Goal: Find contact information: Find contact information

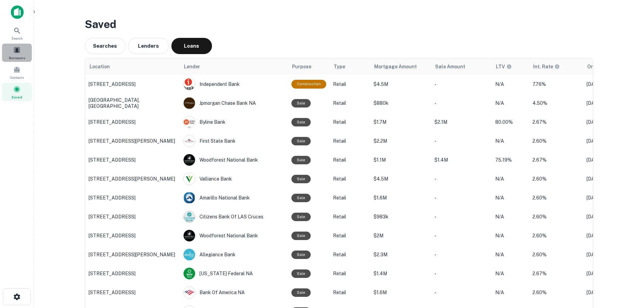
click at [15, 57] on span "Borrowers" at bounding box center [17, 57] width 16 height 5
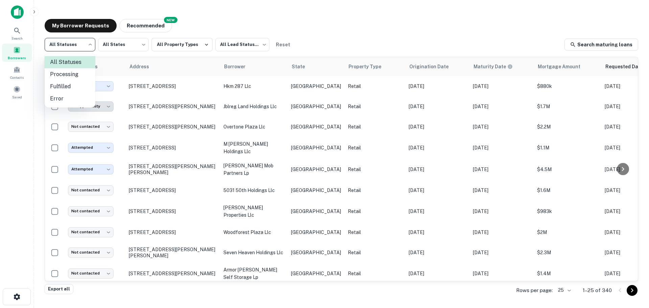
click at [76, 47] on body "**********" at bounding box center [324, 154] width 649 height 308
click at [70, 82] on li "Fulfilled" at bounding box center [70, 86] width 51 height 12
type input "*********"
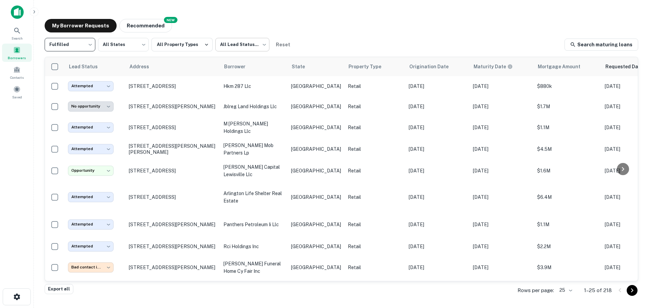
click at [246, 49] on body "**********" at bounding box center [324, 154] width 649 height 308
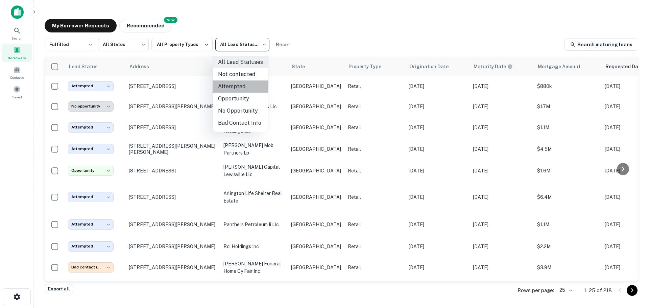
click at [231, 85] on li "Attempted" at bounding box center [241, 86] width 56 height 12
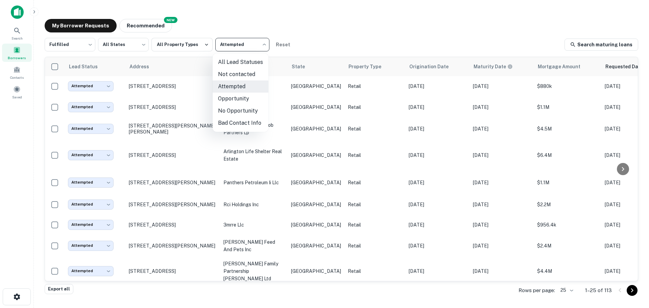
click at [242, 51] on body "Search Borrowers Contacts Saved My Borrower Requests NEW Recommended Fulfilled …" at bounding box center [324, 154] width 649 height 308
click at [233, 72] on li "Not contacted" at bounding box center [241, 74] width 56 height 12
type input "****"
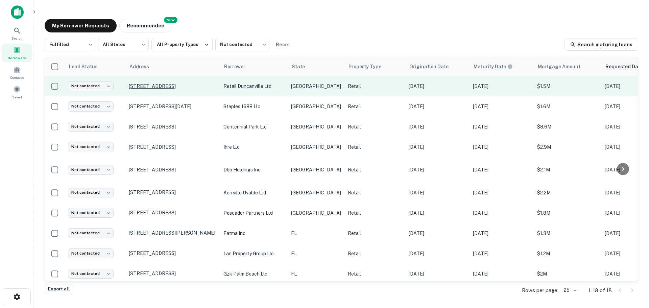
click at [164, 88] on p "223 W Camp Wisdom Rd Duncanville, TX75116" at bounding box center [173, 86] width 88 height 6
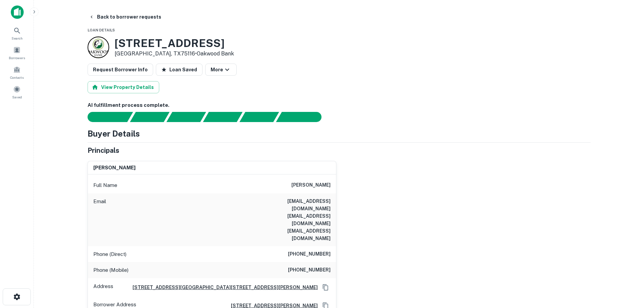
click at [178, 45] on h3 "223 W Camp Wisdom Rd" at bounding box center [174, 43] width 119 height 13
copy h3 "223 W Camp Wisdom Rd"
click at [315, 250] on h6 "(940) 668-2568" at bounding box center [309, 254] width 43 height 8
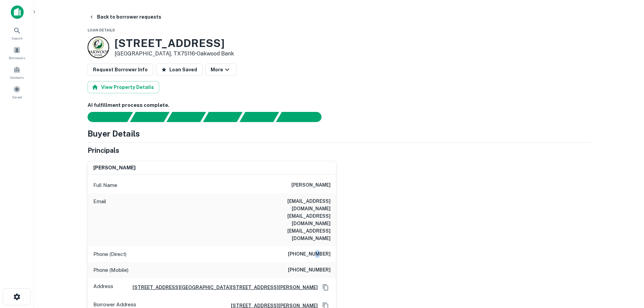
click at [315, 250] on h6 "(940) 668-2568" at bounding box center [309, 254] width 43 height 8
copy h6 "(940) 668-2568"
click at [309, 266] on h6 "(512) 217-0835" at bounding box center [309, 270] width 43 height 8
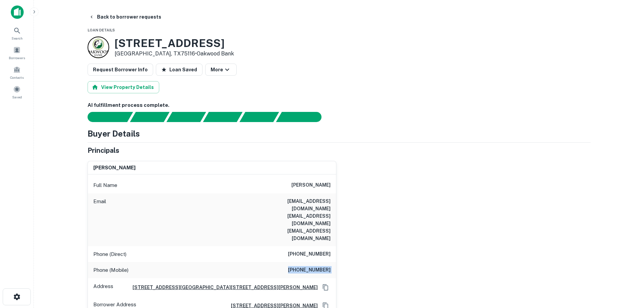
click at [309, 266] on h6 "(512) 217-0835" at bounding box center [309, 270] width 43 height 8
copy h6 "(512) 217-0835"
click at [131, 17] on button "Back to borrower requests" at bounding box center [125, 17] width 78 height 12
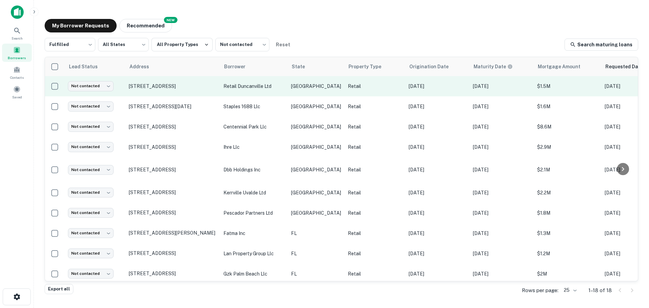
click at [104, 91] on td "Not contacted **** ​" at bounding box center [95, 86] width 61 height 20
click at [104, 85] on body "Search Borrowers Contacts Saved My Borrower Requests NEW Recommended Fulfilled …" at bounding box center [324, 154] width 649 height 308
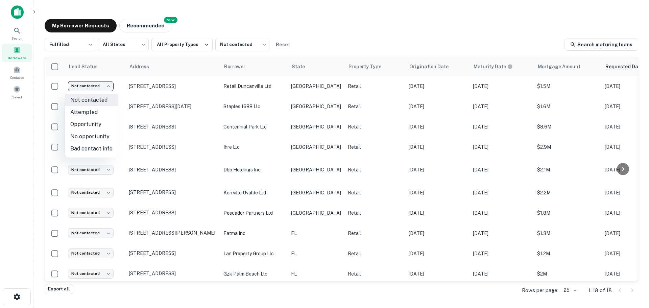
click at [90, 147] on li "Bad contact info" at bounding box center [91, 149] width 53 height 12
type input "**********"
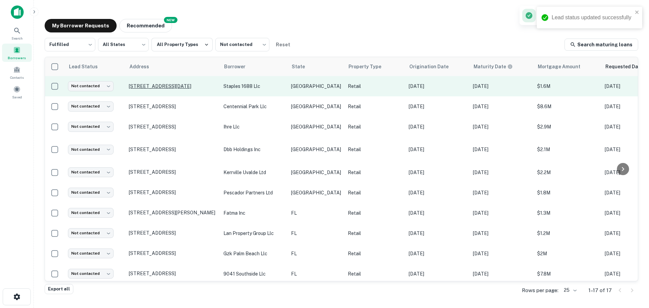
click at [159, 83] on p "5274 S Staples St Corpus Christi, TX78411" at bounding box center [173, 86] width 88 height 6
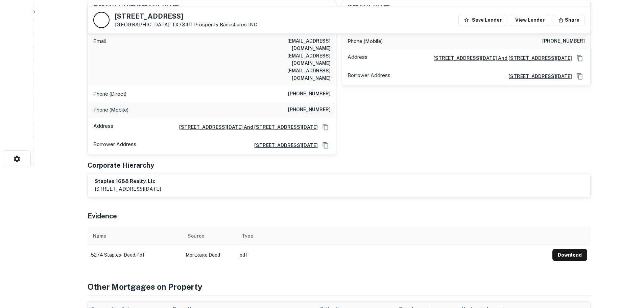
scroll to position [135, 0]
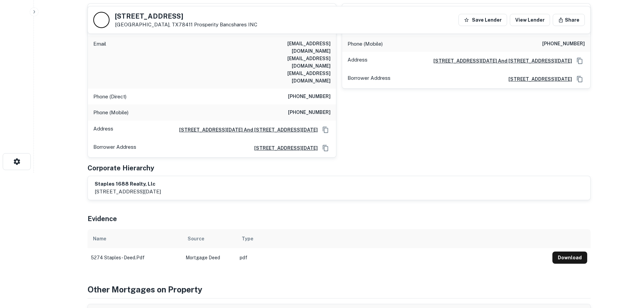
click at [159, 17] on h5 "5274 S Staples St" at bounding box center [186, 16] width 142 height 7
copy h5 "5274 S Staples St"
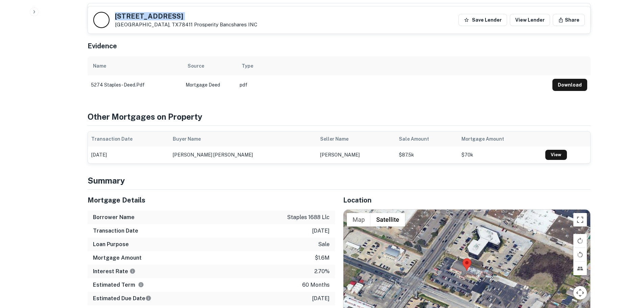
scroll to position [372, 0]
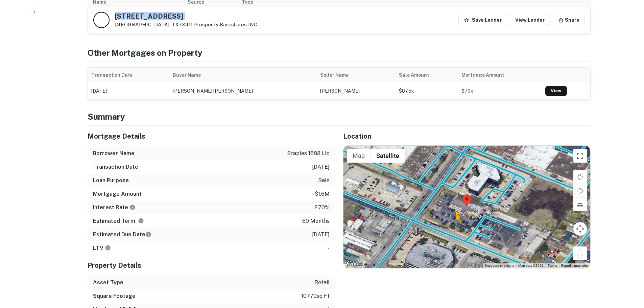
drag, startPoint x: 584, startPoint y: 231, endPoint x: 455, endPoint y: 202, distance: 132.1
click at [455, 202] on div "To activate drag with keyboard, press Alt + Enter. Once in keyboard drag state,…" at bounding box center [466, 207] width 247 height 122
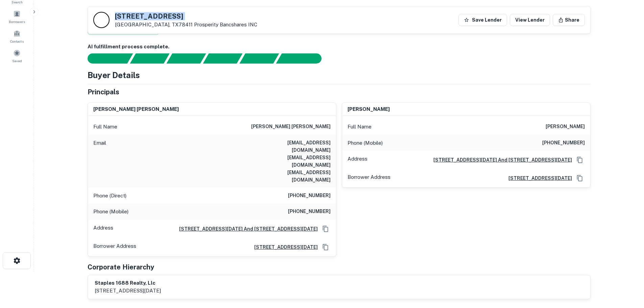
scroll to position [34, 0]
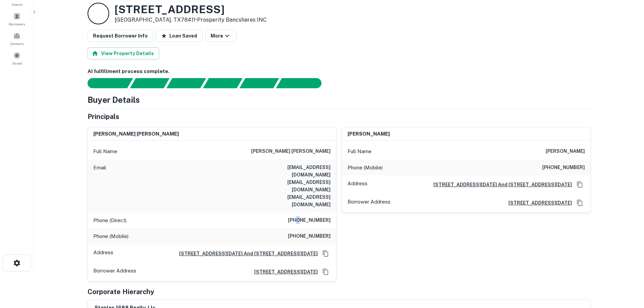
click at [303, 216] on h6 "(919) 858-0605" at bounding box center [309, 220] width 43 height 8
copy h6 "(919) 858-0605"
click at [307, 232] on h6 "(646) 255-5623" at bounding box center [309, 236] width 43 height 8
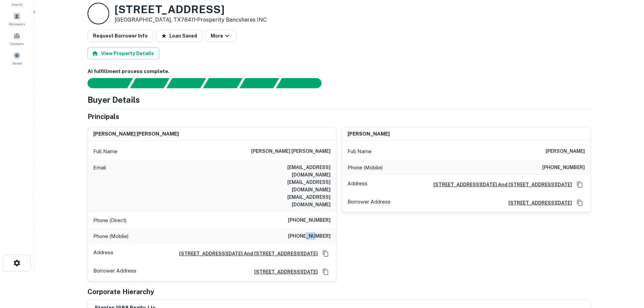
click at [307, 232] on h6 "(646) 255-5623" at bounding box center [309, 236] width 43 height 8
copy h6 "(646) 255-5623"
click at [577, 168] on h6 "(361) 299-5918" at bounding box center [563, 168] width 43 height 8
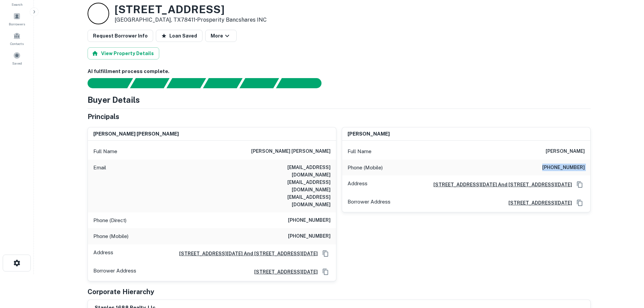
click at [577, 168] on h6 "(361) 299-5918" at bounding box center [563, 168] width 43 height 8
copy h6 "(361) 299-5918"
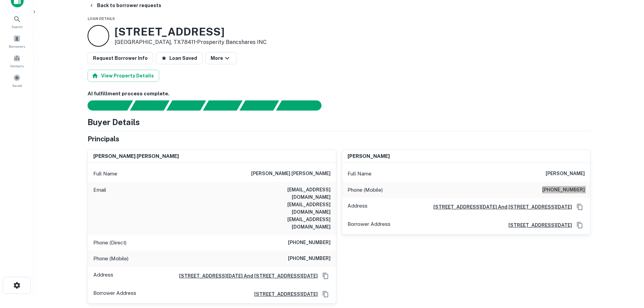
scroll to position [0, 0]
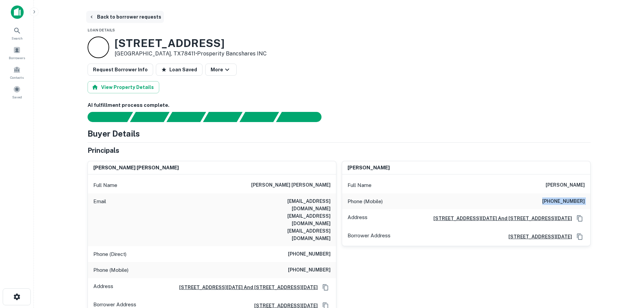
click at [115, 21] on button "Back to borrower requests" at bounding box center [125, 17] width 78 height 12
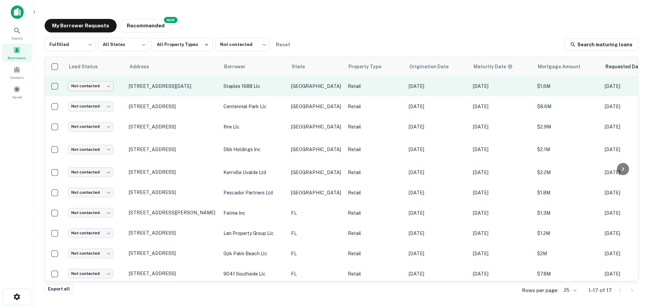
click at [97, 82] on body "Search Borrowers Contacts Saved My Borrower Requests NEW Recommended Fulfilled …" at bounding box center [324, 154] width 649 height 308
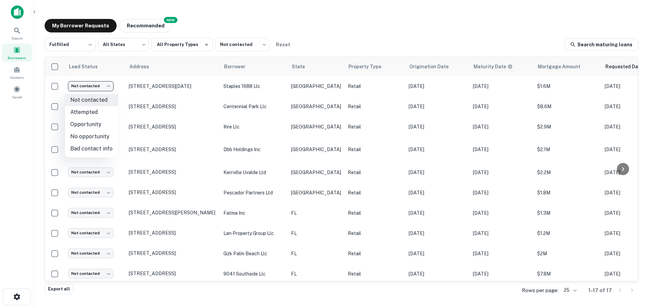
click at [93, 114] on li "Attempted" at bounding box center [91, 112] width 53 height 12
type input "*********"
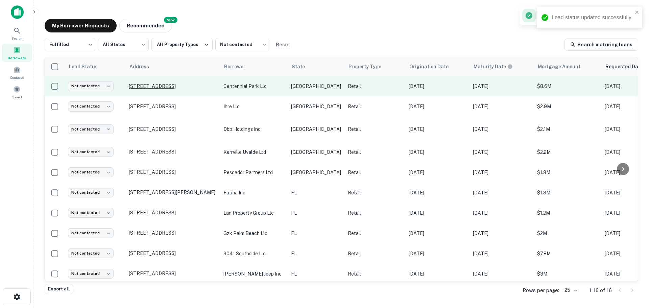
click at [158, 88] on p "6900 S International Pkwy Mcallen, TX78503" at bounding box center [173, 86] width 88 height 6
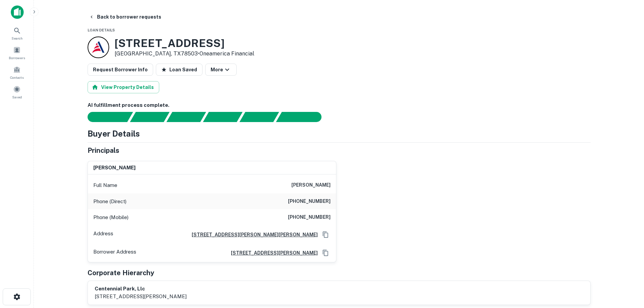
click at [167, 48] on h3 "6900 S International Pkwy" at bounding box center [185, 43] width 140 height 13
click at [168, 46] on h3 "6900 S International Pkwy" at bounding box center [185, 43] width 140 height 13
copy h3 "6900 S International Pkwy"
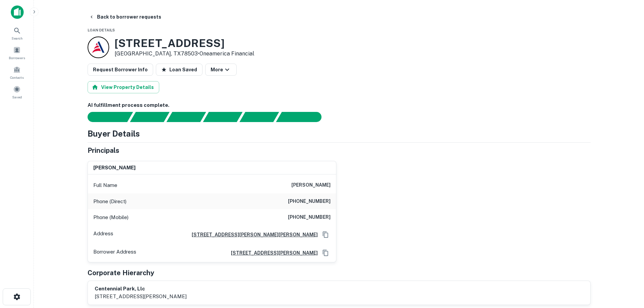
click at [312, 203] on h6 "(858) 272-3950" at bounding box center [309, 201] width 43 height 8
copy h6 "(858) 272-3950"
click at [305, 215] on h6 "(858) 774-4007" at bounding box center [309, 217] width 43 height 8
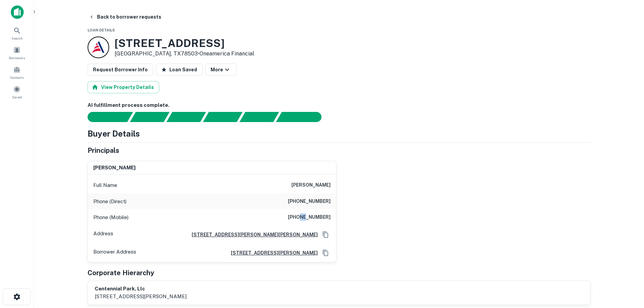
click at [305, 215] on h6 "(858) 774-4007" at bounding box center [309, 217] width 43 height 8
copy h6 "(858) 774-4007"
click at [122, 17] on button "Back to borrower requests" at bounding box center [125, 17] width 78 height 12
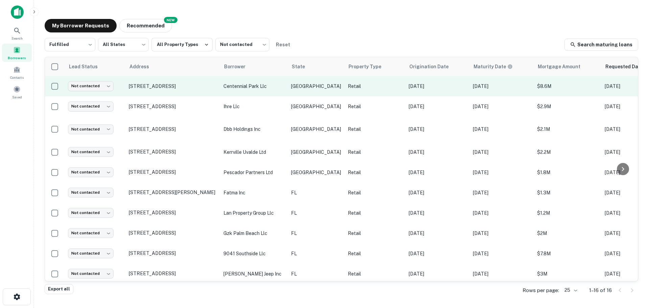
click at [107, 92] on td "Not contacted **** ​" at bounding box center [95, 86] width 61 height 20
click at [105, 88] on body "Search Borrowers Contacts Saved My Borrower Requests NEW Recommended Fulfilled …" at bounding box center [324, 154] width 649 height 308
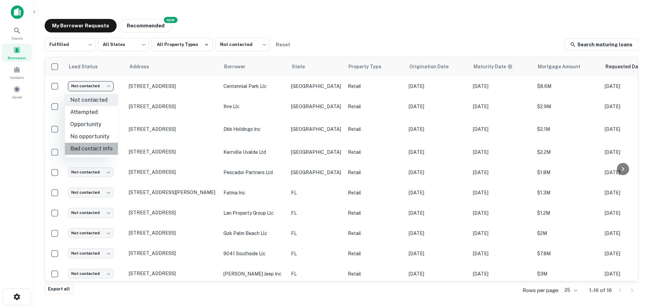
click at [99, 144] on li "Bad contact info" at bounding box center [91, 149] width 53 height 12
type input "**********"
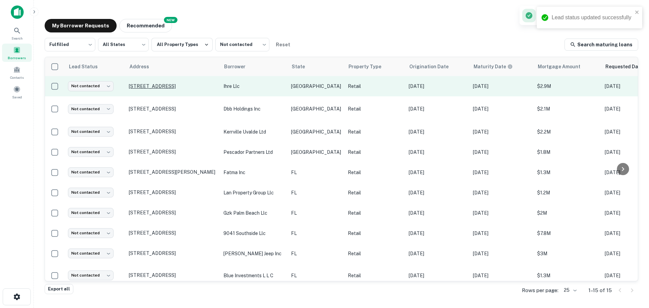
click at [180, 83] on p "4561 Heritage Trace Pkwy Fort Worth, TX76244" at bounding box center [173, 86] width 88 height 6
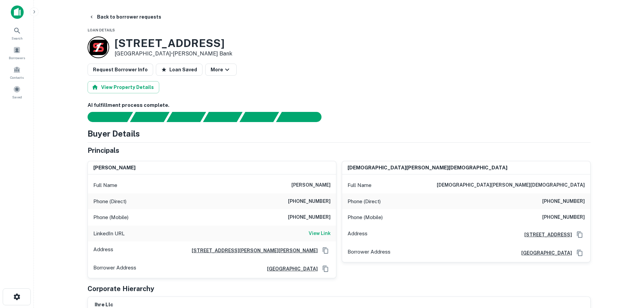
click at [221, 47] on h3 "4561 Heritage Trace Pkwy" at bounding box center [174, 43] width 118 height 13
click at [302, 199] on h6 "(817) 482-1882" at bounding box center [309, 201] width 43 height 8
click at [305, 198] on h6 "(817) 482-1882" at bounding box center [309, 201] width 43 height 8
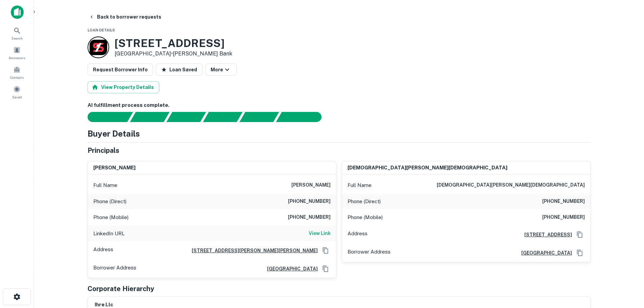
click at [305, 199] on h6 "(817) 482-1882" at bounding box center [309, 201] width 43 height 8
click at [309, 217] on h6 "(248) 739-6081" at bounding box center [309, 217] width 43 height 8
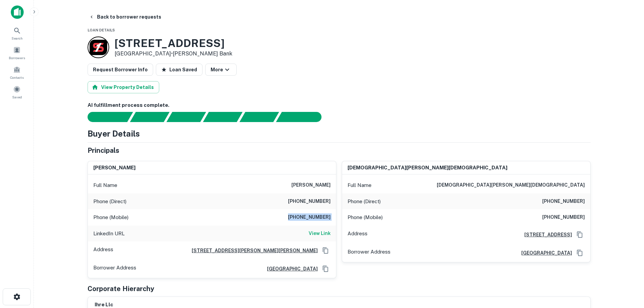
click at [309, 217] on h6 "(248) 739-6081" at bounding box center [309, 217] width 43 height 8
click at [324, 233] on h6 "View Link" at bounding box center [320, 232] width 22 height 7
click at [559, 198] on h6 "(972) 240-6884" at bounding box center [563, 201] width 43 height 8
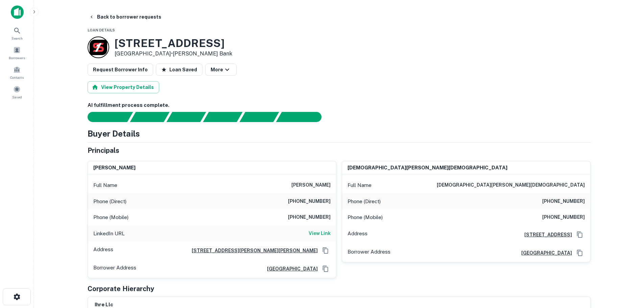
click at [565, 216] on h6 "(214) 680-2165" at bounding box center [563, 217] width 43 height 8
click at [128, 19] on button "Back to borrower requests" at bounding box center [125, 17] width 78 height 12
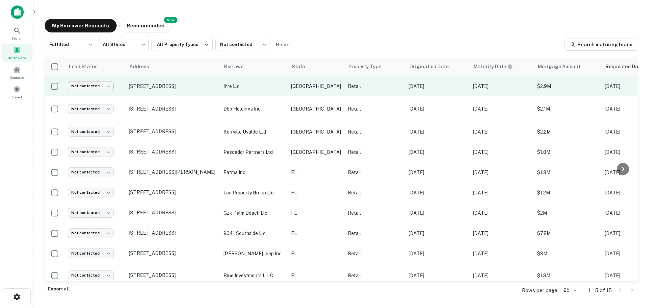
click at [105, 90] on body "Search Borrowers Contacts Saved My Borrower Requests NEW Recommended Fulfilled …" at bounding box center [324, 154] width 649 height 308
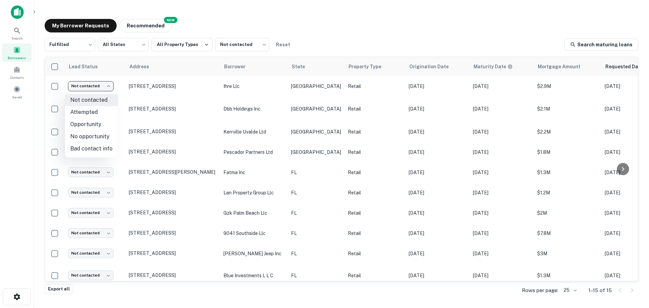
click at [104, 139] on li "No opportunity" at bounding box center [91, 136] width 53 height 12
type input "**********"
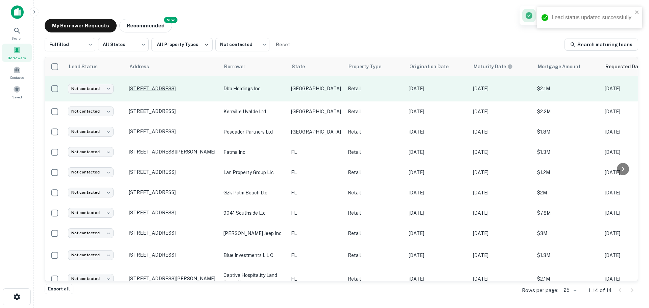
click at [189, 91] on p "6102 Broadway St Galveston, TX77551" at bounding box center [173, 88] width 88 height 6
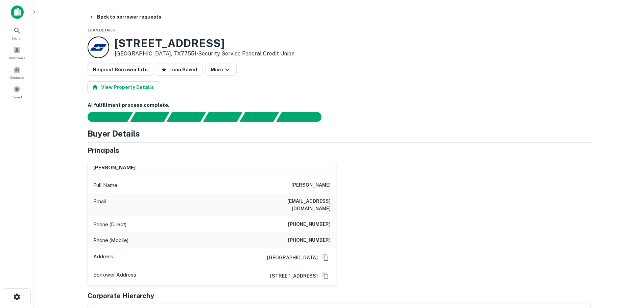
click at [181, 46] on h3 "6102 Broadway St" at bounding box center [205, 43] width 180 height 13
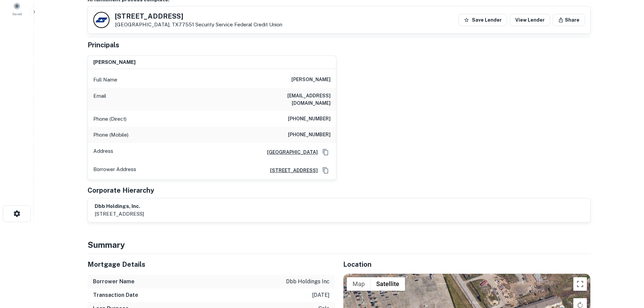
scroll to position [101, 0]
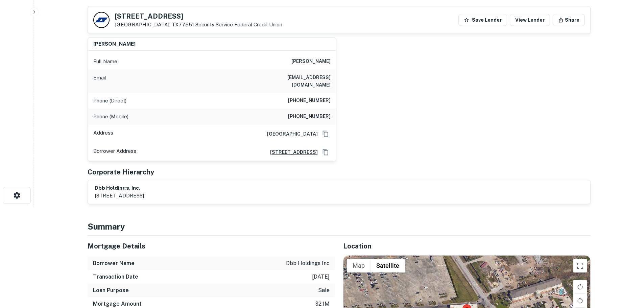
click at [319, 97] on h6 "(775) 831-6372" at bounding box center [309, 101] width 43 height 8
click at [309, 113] on h6 "(775) 742-1982" at bounding box center [309, 117] width 43 height 8
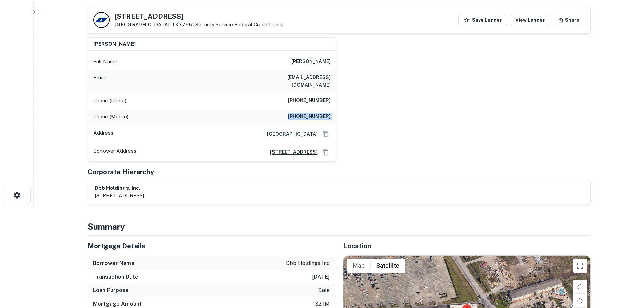
click at [309, 113] on h6 "(775) 742-1982" at bounding box center [309, 117] width 43 height 8
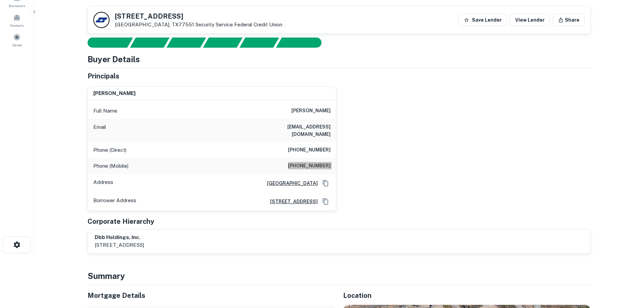
scroll to position [0, 0]
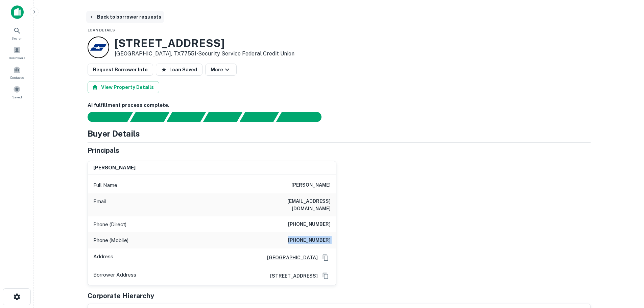
click at [147, 19] on button "Back to borrower requests" at bounding box center [125, 17] width 78 height 12
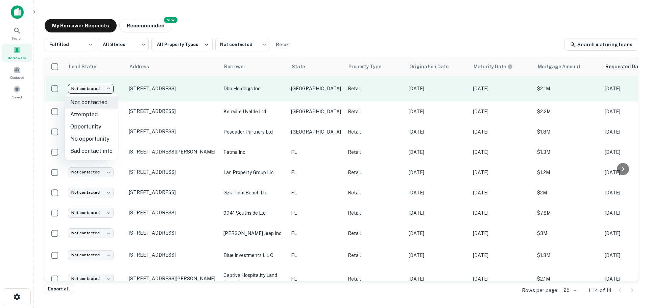
click at [100, 89] on body "Search Borrowers Contacts Saved My Borrower Requests NEW Recommended Fulfilled …" at bounding box center [324, 154] width 649 height 308
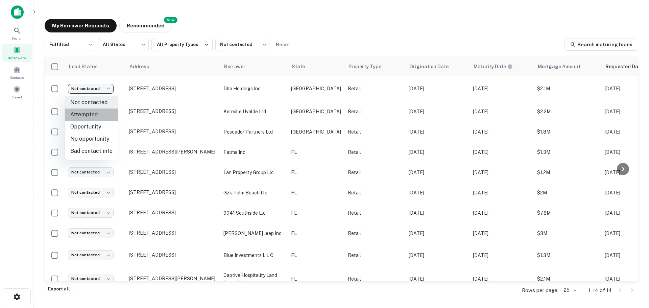
click at [101, 116] on li "Attempted" at bounding box center [91, 114] width 53 height 12
type input "*********"
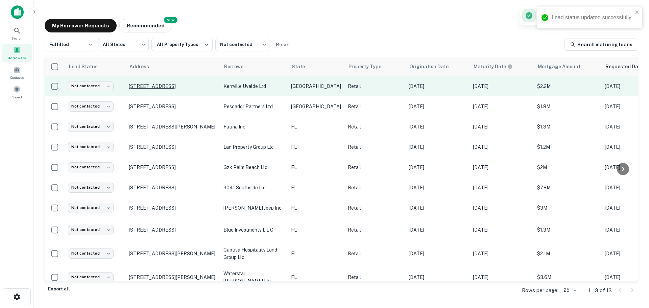
click at [164, 89] on p "13378 Woodforest Blvd Houston, TX77015" at bounding box center [173, 86] width 88 height 6
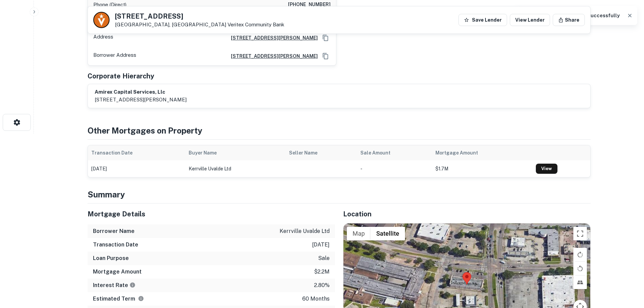
scroll to position [270, 0]
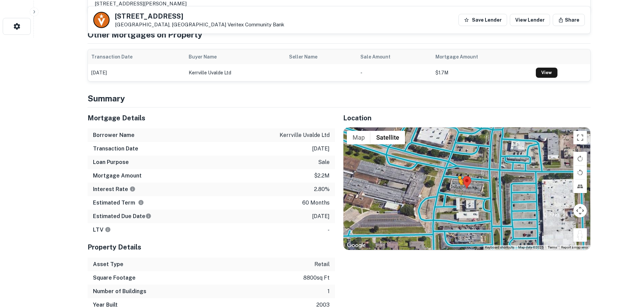
drag, startPoint x: 583, startPoint y: 236, endPoint x: 454, endPoint y: 190, distance: 137.2
click at [454, 190] on div "To activate drag with keyboard, press Alt + Enter. Once in keyboard drag state,…" at bounding box center [466, 188] width 247 height 122
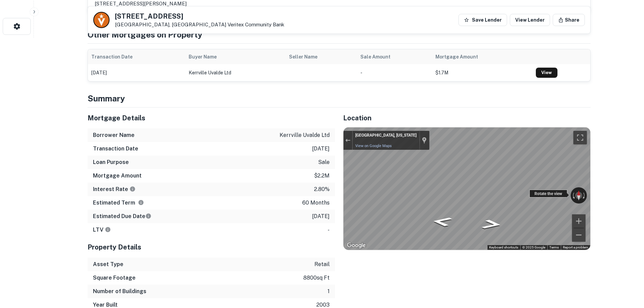
click at [575, 188] on div "← Move left → Move right ↑ Move up ↓ Move down + Zoom in - Zoom out Houston, Te…" at bounding box center [466, 188] width 247 height 122
click at [157, 16] on h5 "13378 Woodforest Blvd" at bounding box center [199, 16] width 169 height 7
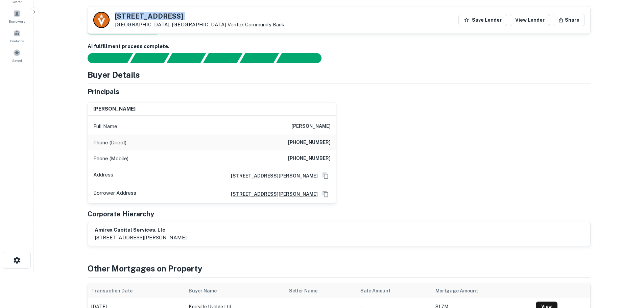
scroll to position [34, 0]
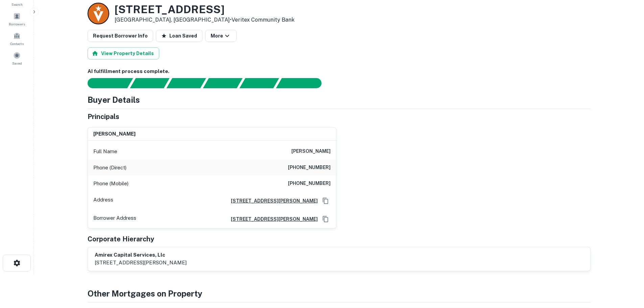
click at [314, 168] on h6 "(713) 461-6565" at bounding box center [309, 168] width 43 height 8
click at [312, 184] on h6 "(713) 253-2647" at bounding box center [309, 183] width 43 height 8
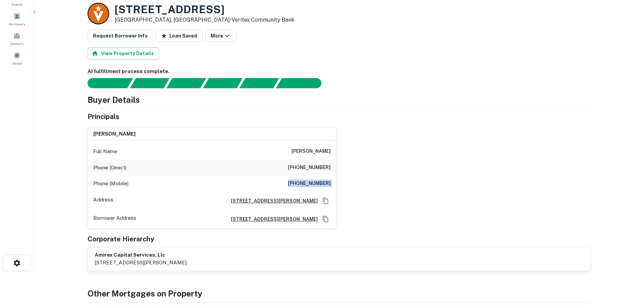
click at [312, 184] on h6 "(713) 253-2647" at bounding box center [309, 183] width 43 height 8
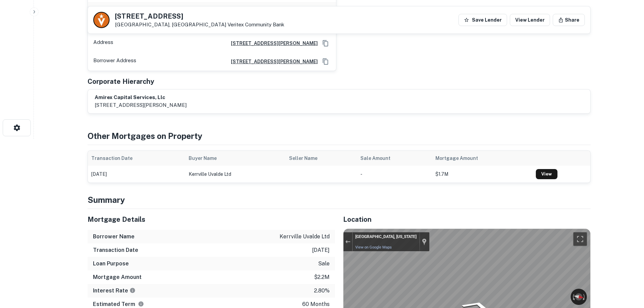
scroll to position [0, 0]
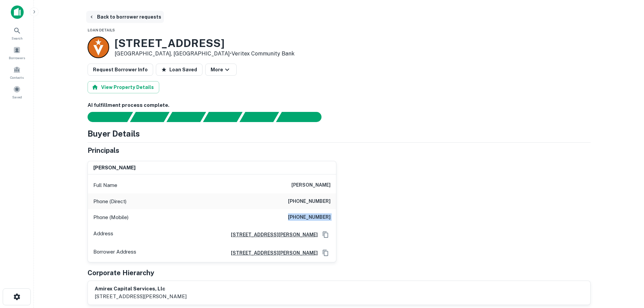
click at [151, 16] on button "Back to borrower requests" at bounding box center [125, 17] width 78 height 12
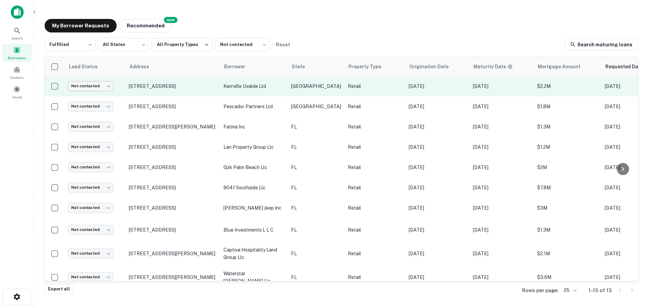
click at [96, 91] on body "Search Borrowers Contacts Saved My Borrower Requests NEW Recommended Fulfilled …" at bounding box center [324, 154] width 649 height 308
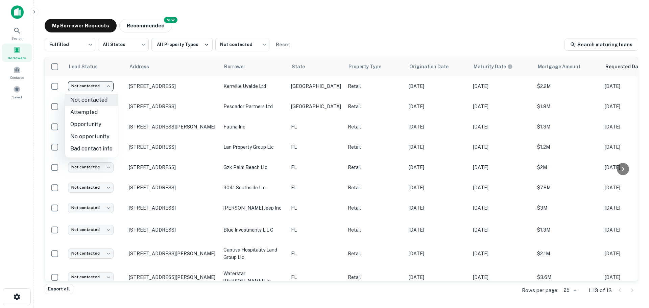
click at [97, 113] on li "Attempted" at bounding box center [91, 112] width 53 height 12
type input "*********"
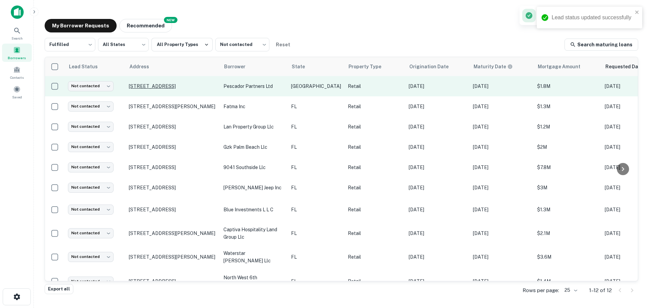
click at [173, 83] on p "6471 Southwest Blvd Benbrook, TX76132" at bounding box center [173, 86] width 88 height 6
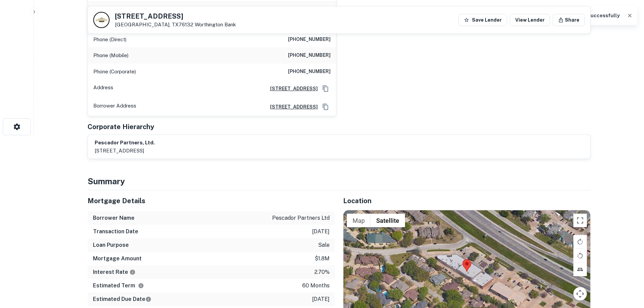
scroll to position [237, 0]
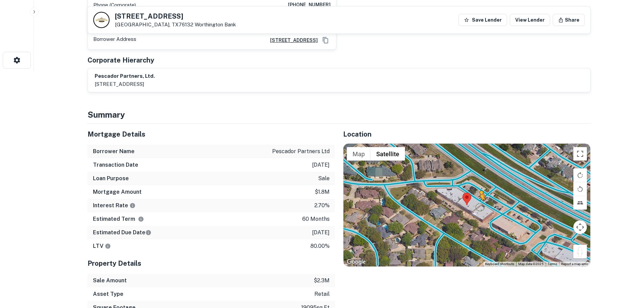
drag, startPoint x: 582, startPoint y: 239, endPoint x: 462, endPoint y: 185, distance: 131.9
click at [462, 185] on div "To activate drag with keyboard, press Alt + Enter. Once in keyboard drag state,…" at bounding box center [466, 205] width 247 height 122
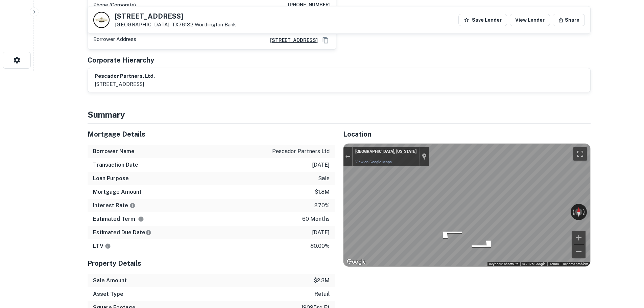
click at [577, 195] on div "← Move left → Move right ↑ Move up ↓ Move down + Zoom in - Zoom out Benbrook, T…" at bounding box center [466, 205] width 247 height 122
click at [469, 222] on div "← Move left → Move right ↑ Move up ↓ Move down + Zoom in - Zoom out Benbrook, T…" at bounding box center [466, 205] width 247 height 122
drag, startPoint x: 531, startPoint y: 195, endPoint x: 648, endPoint y: 244, distance: 127.4
click at [575, 245] on button "Zoom out" at bounding box center [579, 252] width 14 height 14
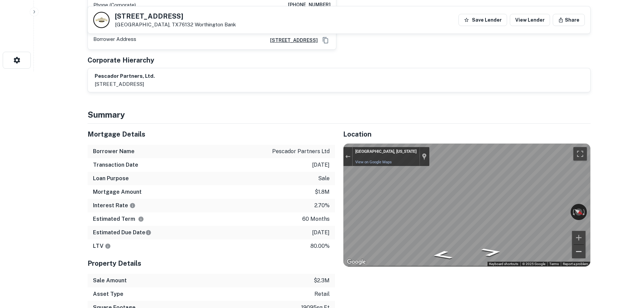
click at [575, 245] on button "Zoom out" at bounding box center [579, 252] width 14 height 14
click at [580, 231] on div "← Move left → Move right ↑ Move up ↓ Move down + Zoom in - Zoom out Benbrook, T…" at bounding box center [466, 205] width 247 height 122
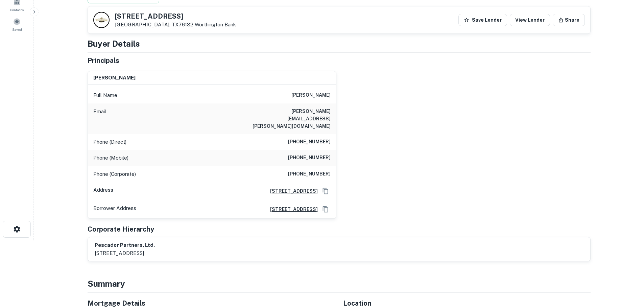
scroll to position [0, 0]
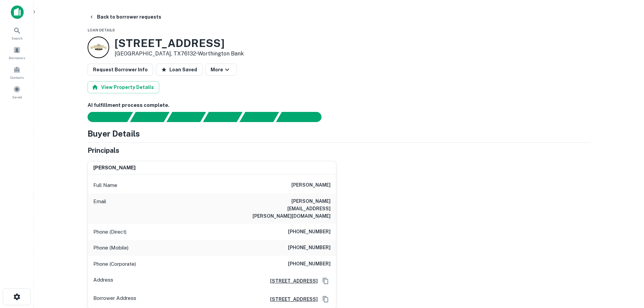
click at [316, 228] on h6 "(940) 779-3430" at bounding box center [309, 232] width 43 height 8
click at [314, 244] on h6 "(817) 944-7405" at bounding box center [309, 248] width 43 height 8
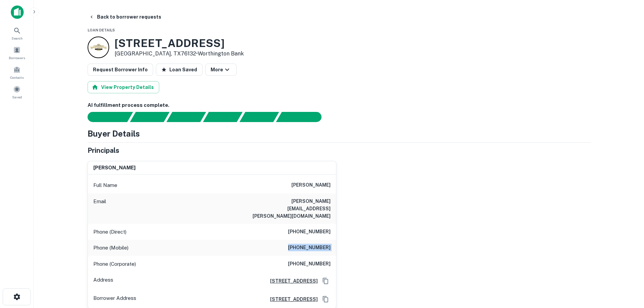
click at [314, 244] on h6 "(817) 944-7405" at bounding box center [309, 248] width 43 height 8
click at [324, 260] on h6 "(817) 294-5138" at bounding box center [309, 264] width 43 height 8
click at [138, 21] on button "Back to borrower requests" at bounding box center [125, 17] width 78 height 12
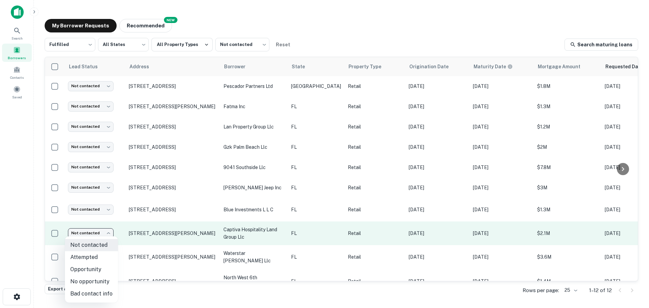
click at [107, 234] on body "Search Borrowers Contacts Saved My Borrower Requests NEW Recommended Fulfilled …" at bounding box center [324, 154] width 649 height 308
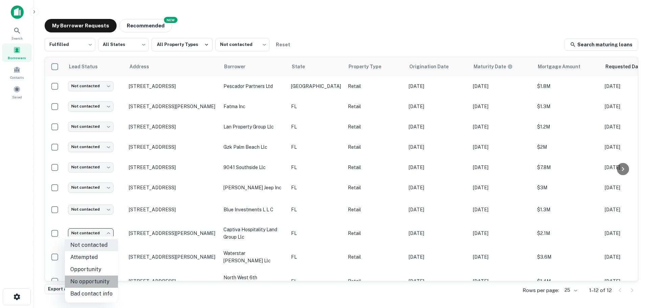
click at [95, 282] on li "No opportunity" at bounding box center [91, 281] width 53 height 12
type input "**********"
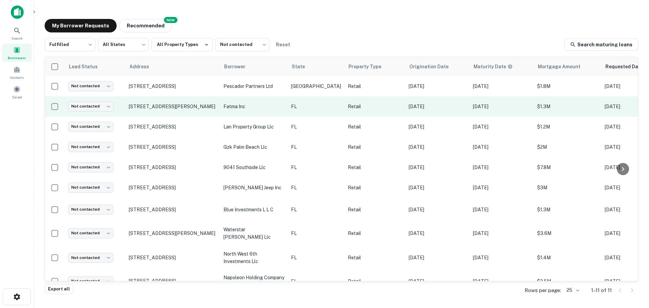
drag, startPoint x: 102, startPoint y: 91, endPoint x: 100, endPoint y: 98, distance: 7.3
click at [102, 91] on td "Not contacted **** ​" at bounding box center [95, 86] width 61 height 20
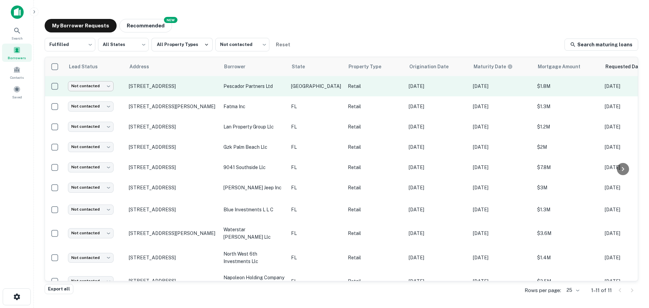
click at [100, 88] on body "Search Borrowers Contacts Saved My Borrower Requests NEW Recommended Fulfilled …" at bounding box center [324, 154] width 649 height 308
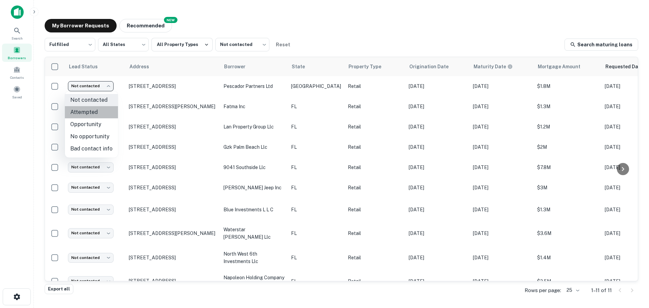
click at [99, 109] on li "Attempted" at bounding box center [91, 112] width 53 height 12
type input "*********"
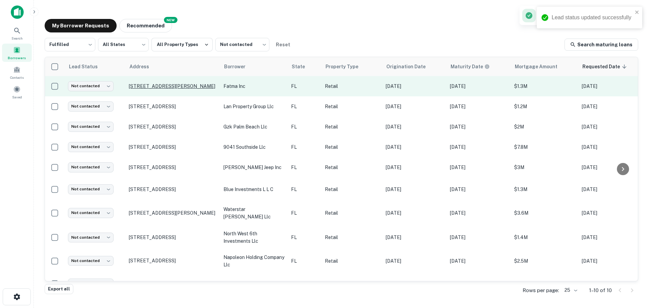
click at [172, 87] on p "1702 Taylor Rd Port Orange, FL32128" at bounding box center [173, 86] width 88 height 6
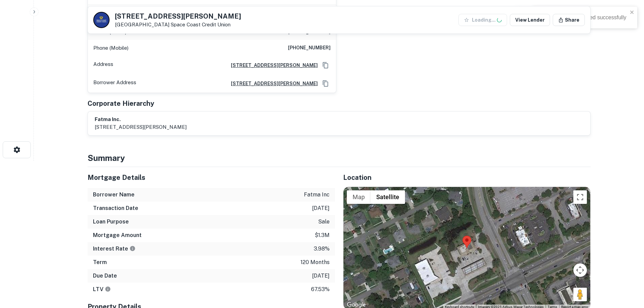
scroll to position [169, 0]
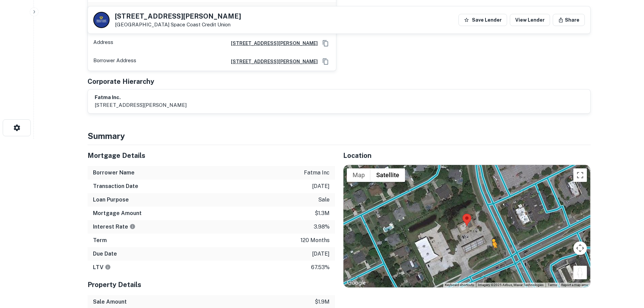
drag, startPoint x: 578, startPoint y: 276, endPoint x: 486, endPoint y: 254, distance: 94.7
click at [486, 254] on div "To activate drag with keyboard, press Alt + Enter. Once in keyboard drag state,…" at bounding box center [466, 226] width 247 height 122
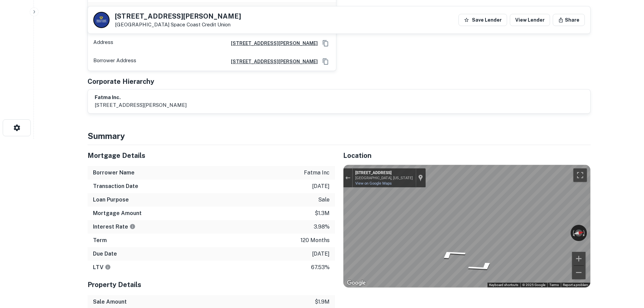
click at [142, 15] on h5 "1702 Taylor Rd" at bounding box center [178, 16] width 126 height 7
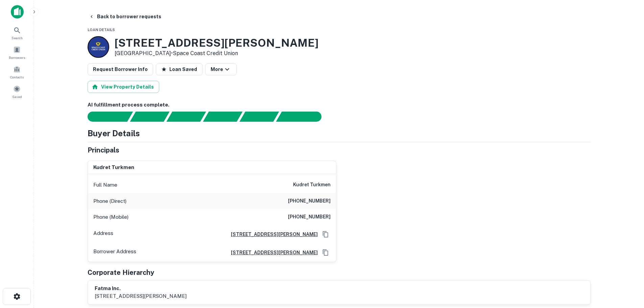
scroll to position [0, 0]
click at [317, 203] on h6 "(321) 254-4764" at bounding box center [309, 201] width 43 height 8
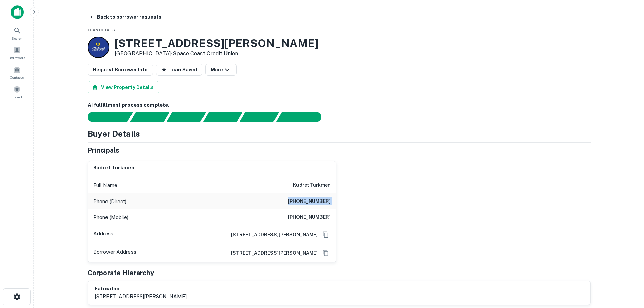
click at [318, 203] on h6 "(321) 254-4764" at bounding box center [309, 201] width 43 height 8
click at [325, 211] on div "Phone (Mobile) (321) 591-6515" at bounding box center [212, 217] width 248 height 16
click at [322, 216] on h6 "(321) 591-6515" at bounding box center [309, 217] width 43 height 8
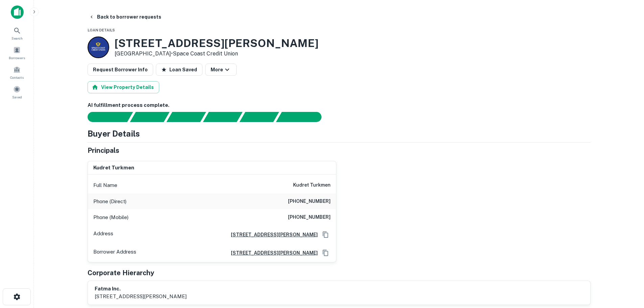
click at [127, 10] on main "Back to borrower requests Loan Details 1702 Taylor Rd Port Orange, FL32128 • Sp…" at bounding box center [339, 154] width 610 height 308
click at [133, 19] on button "Back to borrower requests" at bounding box center [125, 17] width 78 height 12
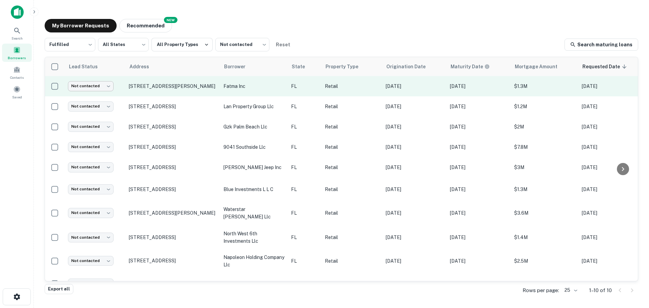
click at [87, 87] on body "Search Borrowers Contacts Saved My Borrower Requests NEW Recommended Fulfilled …" at bounding box center [324, 154] width 649 height 308
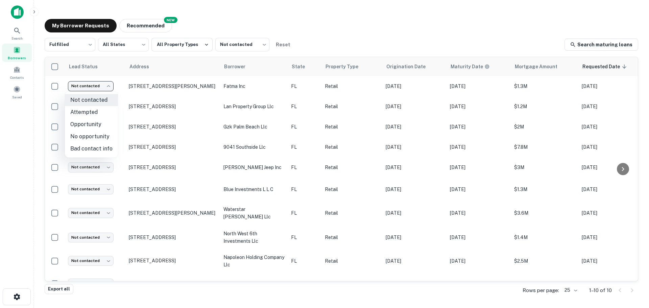
click at [102, 116] on li "Attempted" at bounding box center [91, 112] width 53 height 12
type input "*********"
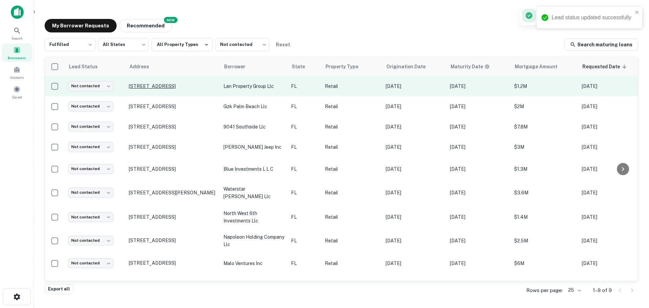
click at [169, 88] on p "119 N Central Ave Oviedo, FL32765" at bounding box center [173, 86] width 88 height 6
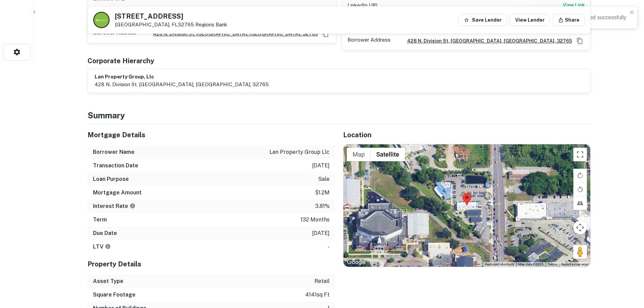
scroll to position [270, 0]
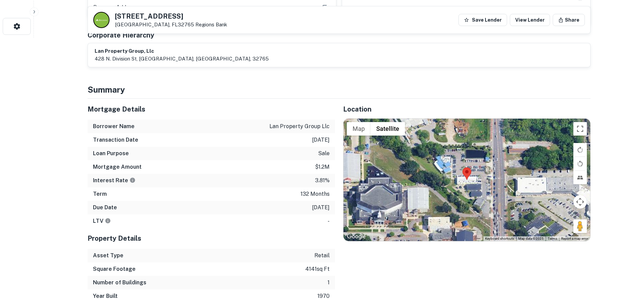
click at [149, 16] on h5 "119 N Central Ave" at bounding box center [171, 16] width 112 height 7
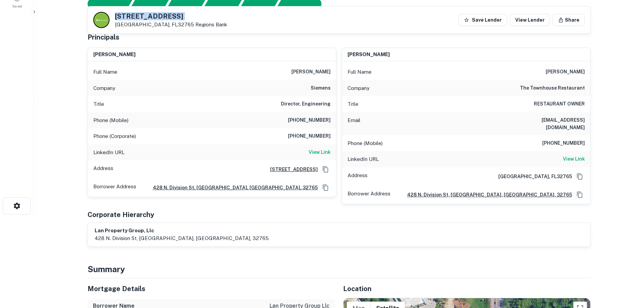
scroll to position [34, 0]
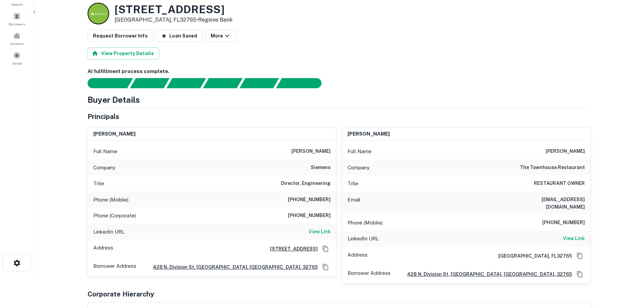
click at [300, 196] on h6 "(407) 965-8911" at bounding box center [309, 200] width 43 height 8
click at [583, 235] on h6 "View Link" at bounding box center [574, 238] width 22 height 7
click at [560, 219] on h6 "407-765-5475" at bounding box center [563, 223] width 43 height 8
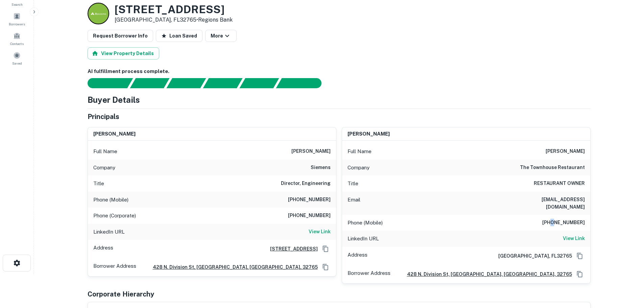
click at [560, 219] on h6 "407-765-5475" at bounding box center [563, 223] width 43 height 8
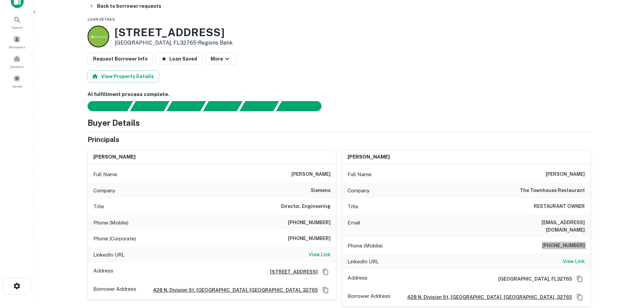
scroll to position [0, 0]
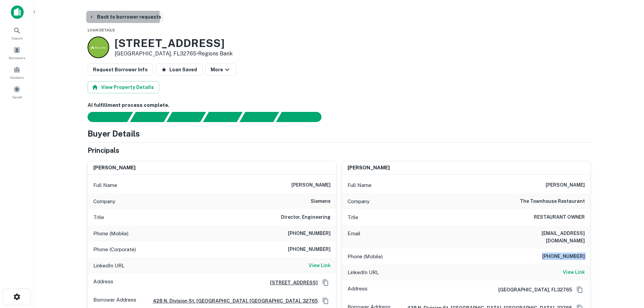
click at [110, 18] on button "Back to borrower requests" at bounding box center [125, 17] width 78 height 12
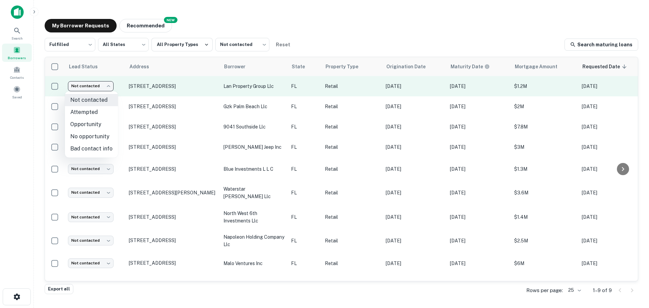
click at [90, 87] on body "Search Borrowers Contacts Saved My Borrower Requests NEW Recommended Fulfilled …" at bounding box center [324, 154] width 649 height 308
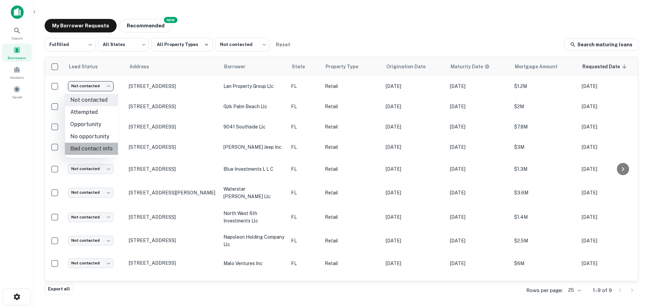
click at [96, 143] on li "Bad contact info" at bounding box center [91, 149] width 53 height 12
type input "**********"
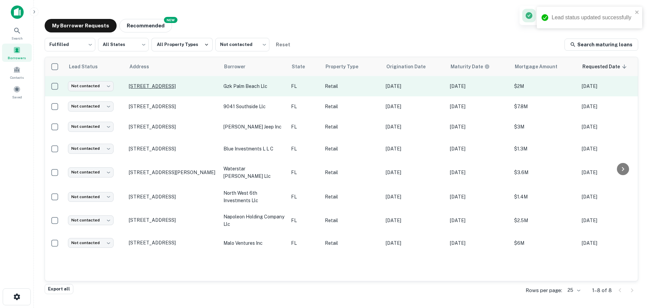
click at [164, 86] on p "230 Us Highway 1 North Palm Beach, FL33408" at bounding box center [173, 86] width 88 height 6
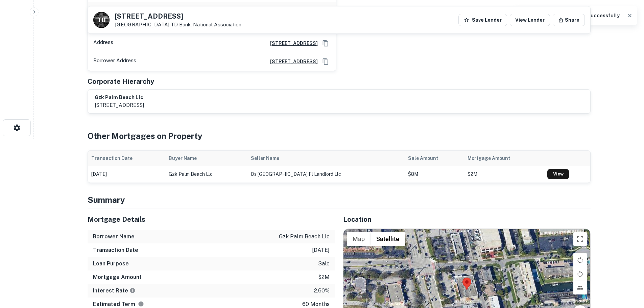
scroll to position [237, 0]
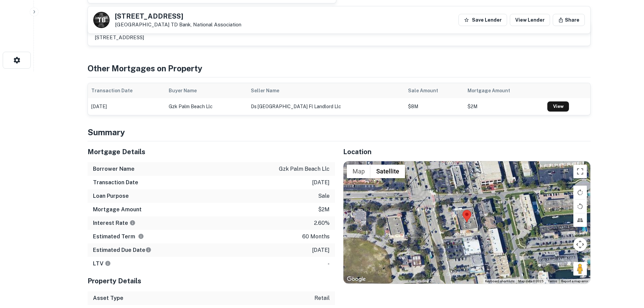
drag, startPoint x: 578, startPoint y: 265, endPoint x: 465, endPoint y: 241, distance: 116.0
click at [465, 241] on div "Map Terrain Satellite Labels Keyboard shortcuts Map Data Map data ©2025 Map dat…" at bounding box center [466, 222] width 247 height 122
